Goal: Transaction & Acquisition: Purchase product/service

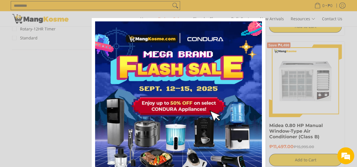
scroll to position [858, 0]
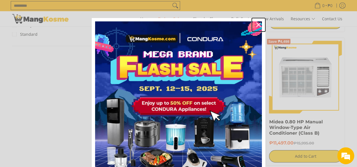
click at [257, 25] on icon "close icon" at bounding box center [258, 25] width 5 height 5
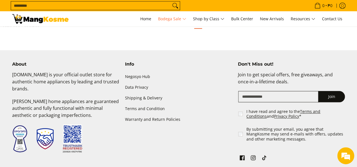
scroll to position [0, 0]
click at [244, 159] on icon "See Mang Kosme on Facebook" at bounding box center [242, 156] width 5 height 5
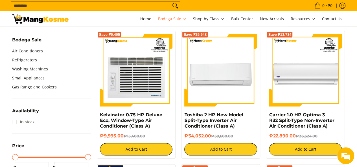
scroll to position [190, 0]
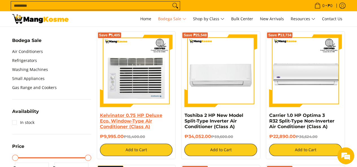
click at [122, 124] on link "Kelvinator 0.75 HP Deluxe Eco, Window-Type Air Conditioner (Class A)" at bounding box center [131, 121] width 62 height 17
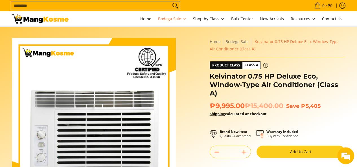
click at [263, 65] on icon at bounding box center [265, 65] width 5 height 5
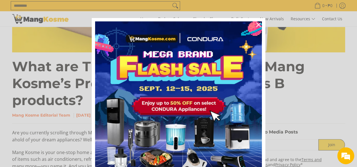
scroll to position [189, 0]
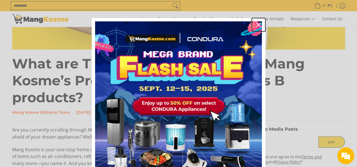
click at [256, 26] on icon "close icon" at bounding box center [258, 25] width 5 height 5
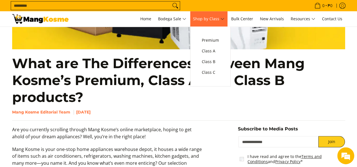
scroll to position [181, 0]
